Goal: Find specific page/section

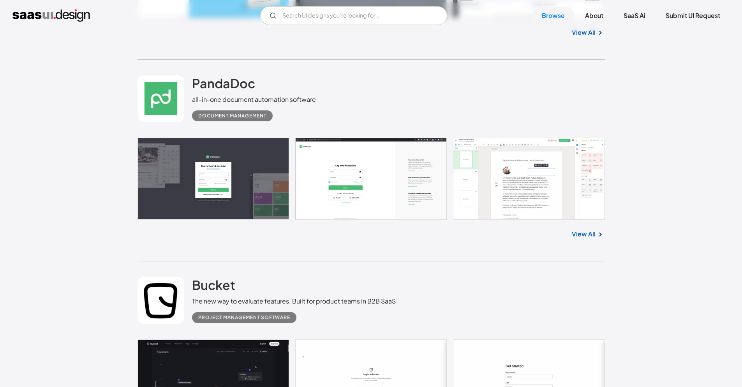
scroll to position [1102, 0]
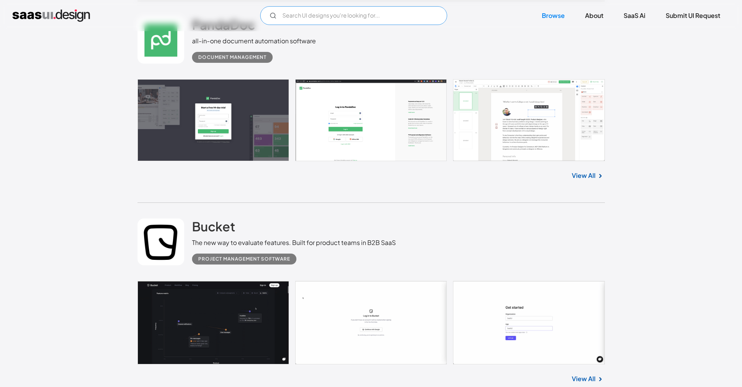
click at [300, 11] on input "Email Form" at bounding box center [353, 15] width 187 height 19
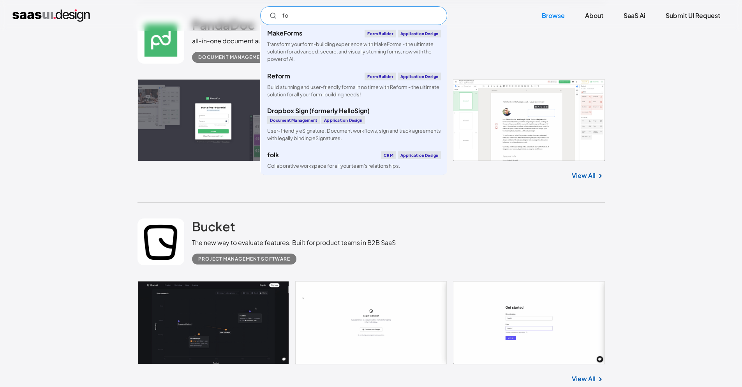
type input "f"
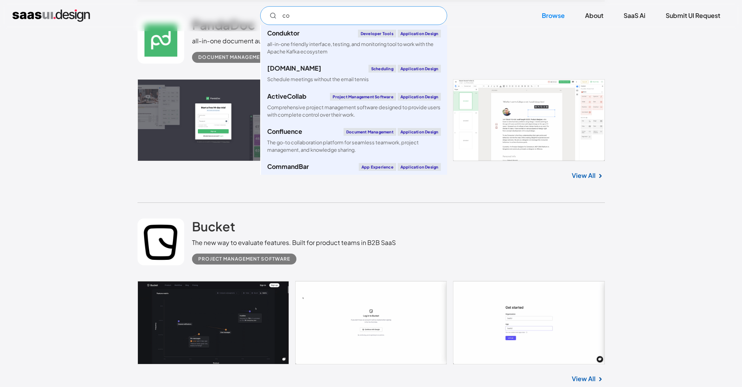
type input "c"
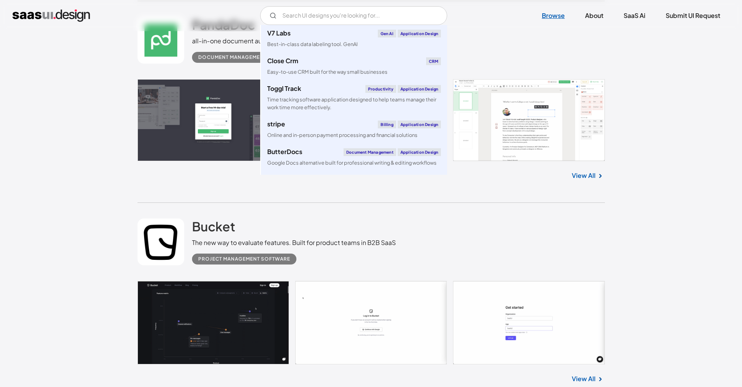
click at [565, 10] on link "Browse" at bounding box center [554, 15] width 42 height 17
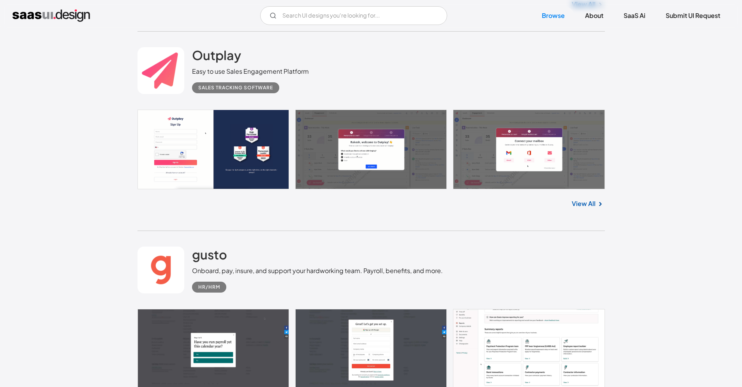
scroll to position [17234, 0]
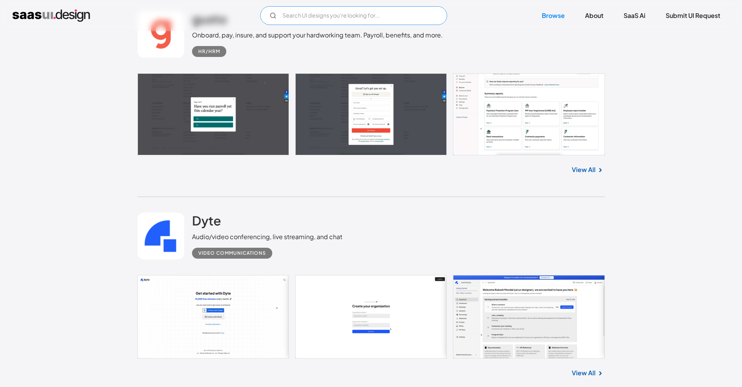
click at [285, 16] on input "Email Form" at bounding box center [353, 15] width 187 height 19
type input "lovable"
